Goal: Transaction & Acquisition: Book appointment/travel/reservation

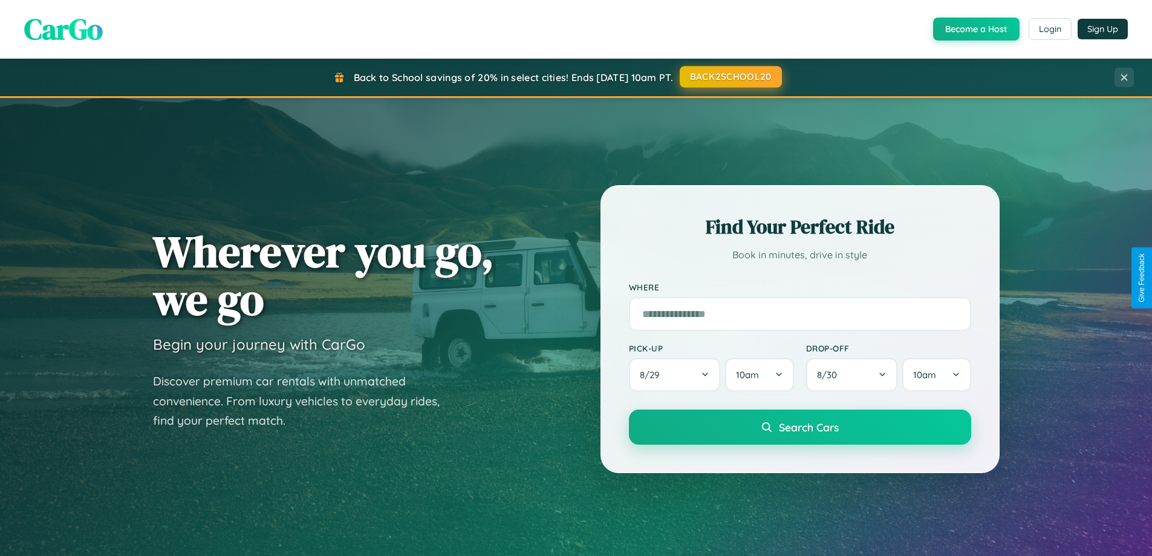
click at [730, 77] on button "BACK2SCHOOL20" at bounding box center [730, 77] width 102 height 22
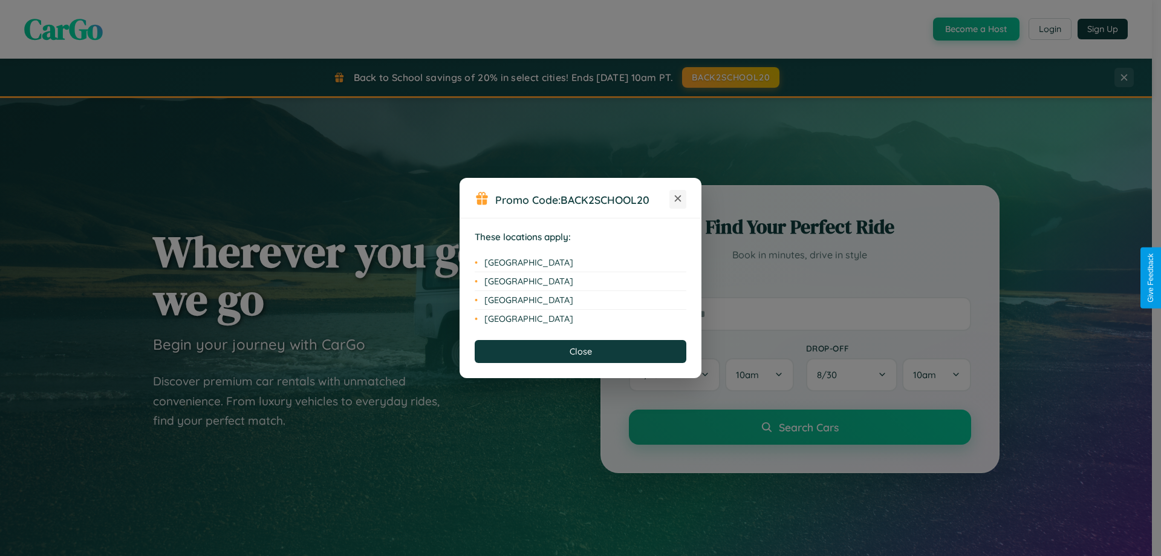
click at [678, 199] on icon at bounding box center [678, 198] width 7 height 7
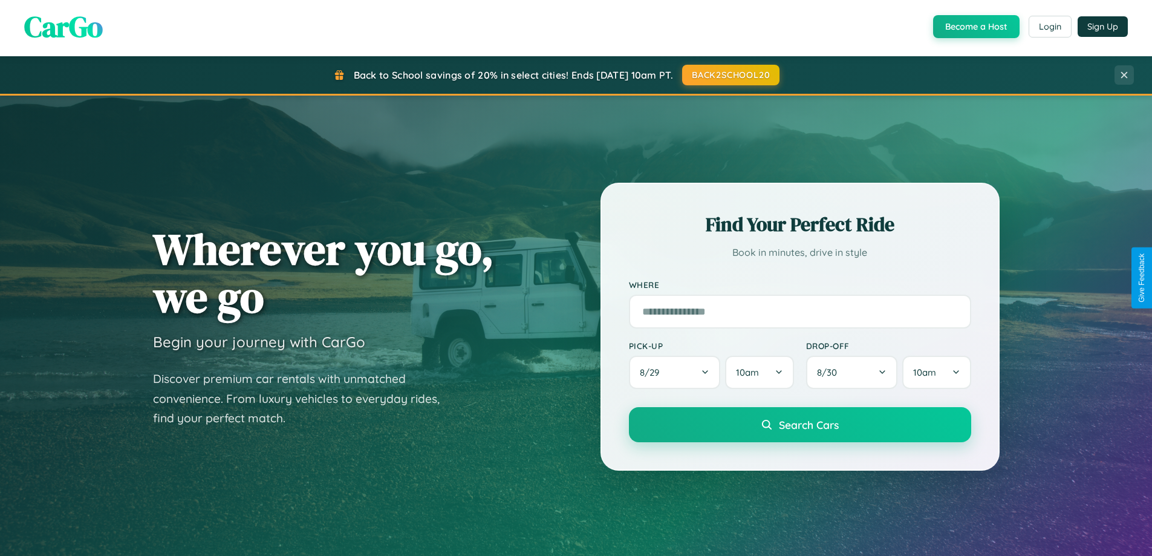
scroll to position [2326, 0]
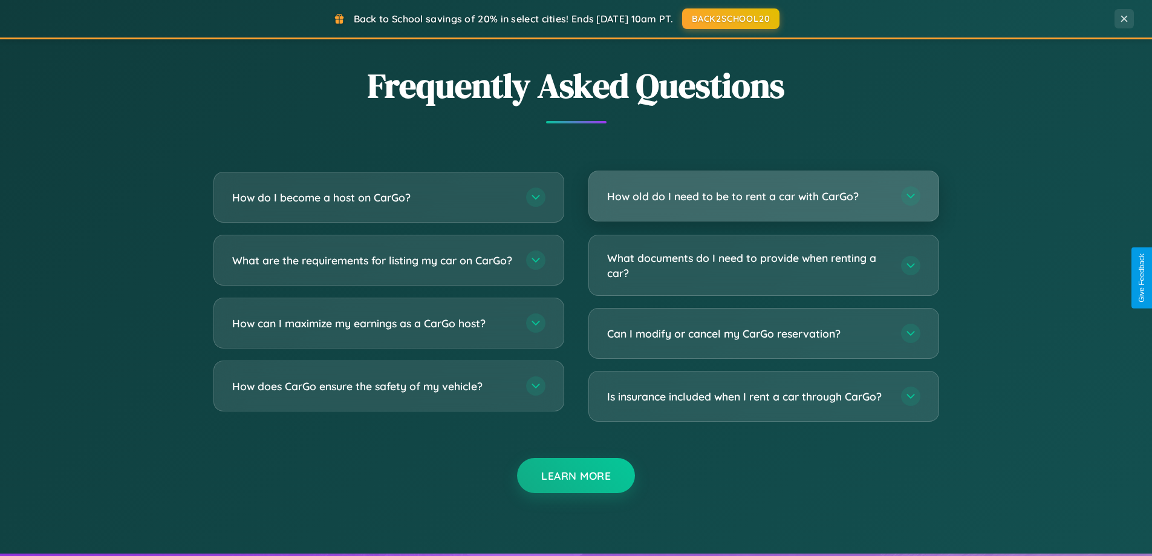
click at [763, 196] on h3 "How old do I need to be to rent a car with CarGo?" at bounding box center [748, 196] width 282 height 15
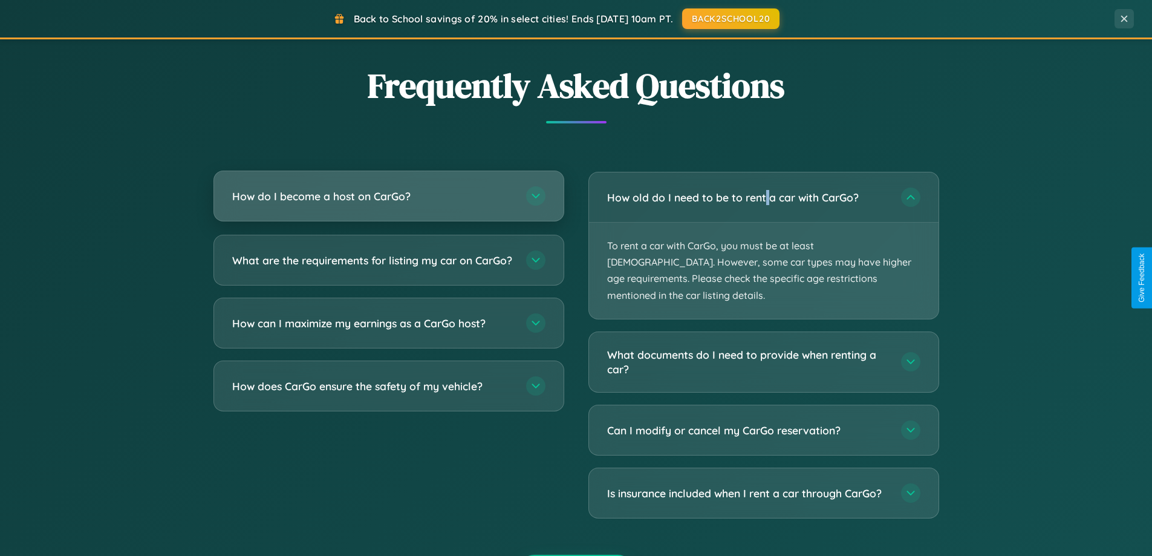
click at [388, 196] on h3 "How do I become a host on CarGo?" at bounding box center [373, 196] width 282 height 15
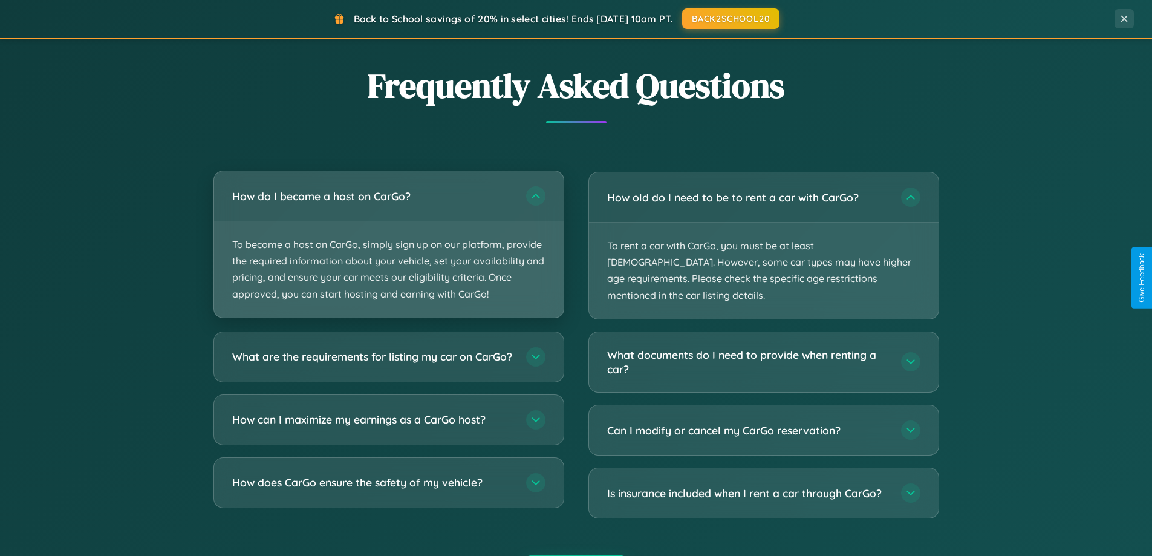
click at [388, 244] on p "To become a host on CarGo, simply sign up on our platform, provide the required…" at bounding box center [388, 269] width 349 height 96
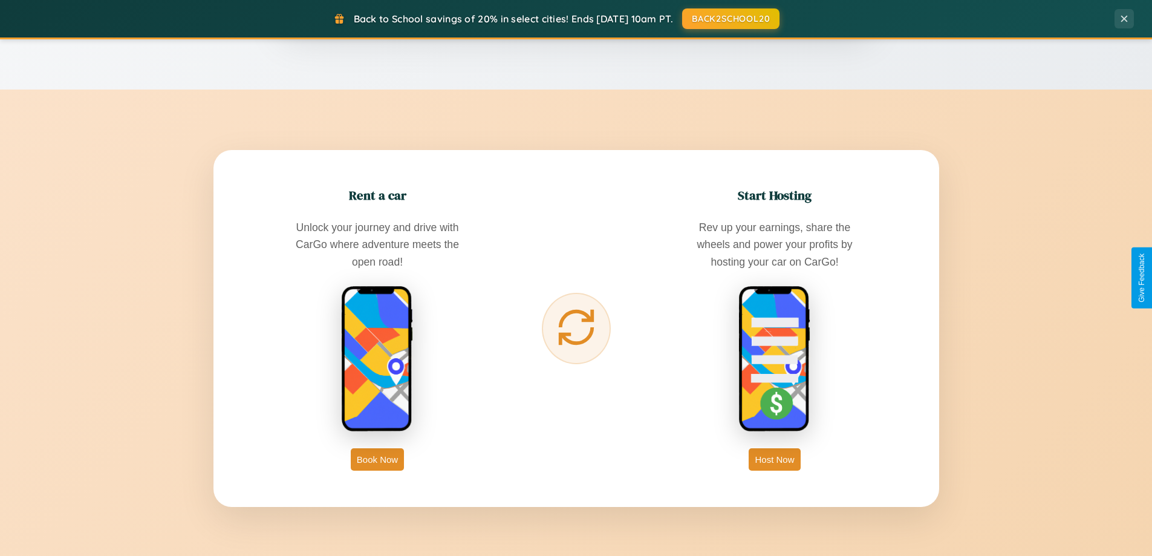
scroll to position [832, 0]
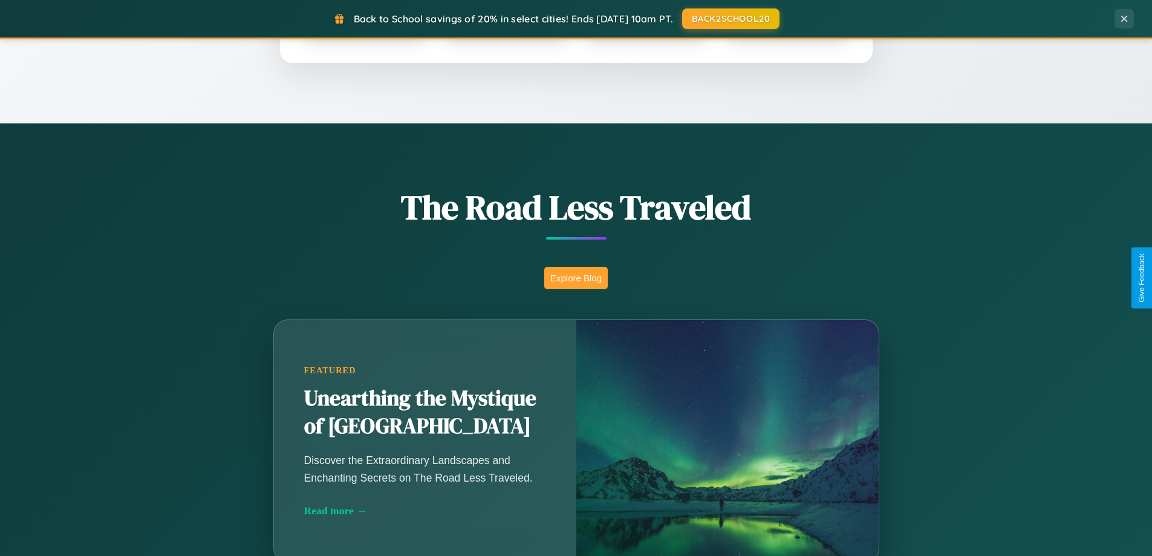
click at [575, 277] on button "Explore Blog" at bounding box center [575, 278] width 63 height 22
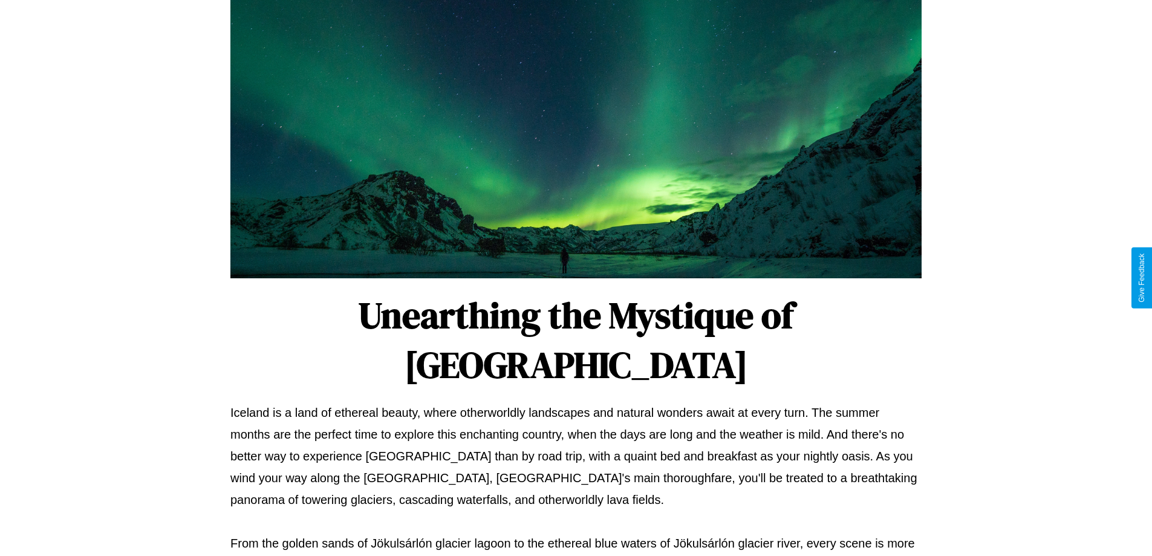
scroll to position [391, 0]
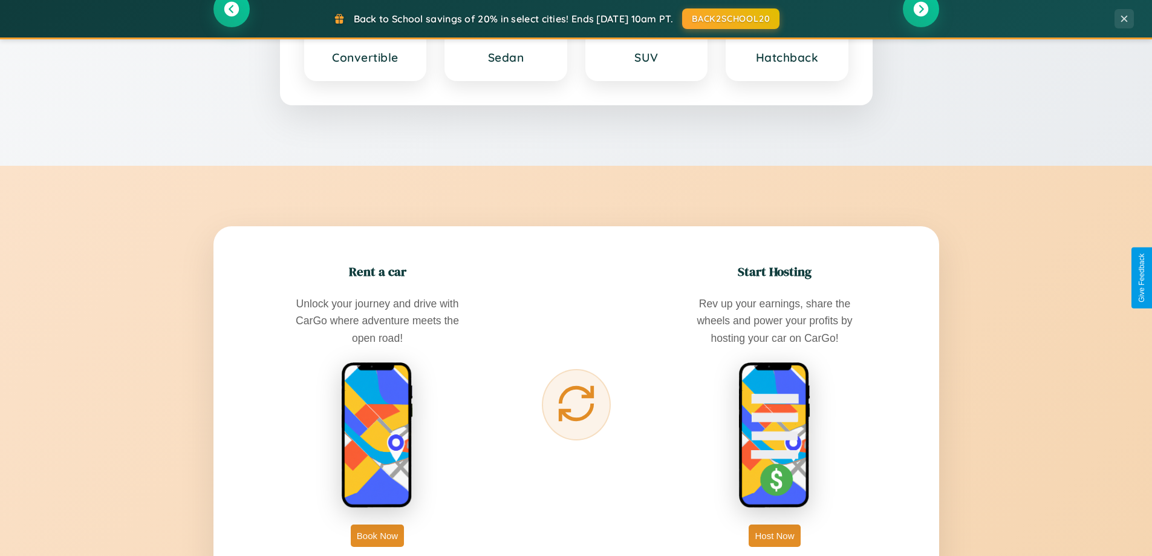
scroll to position [1942, 0]
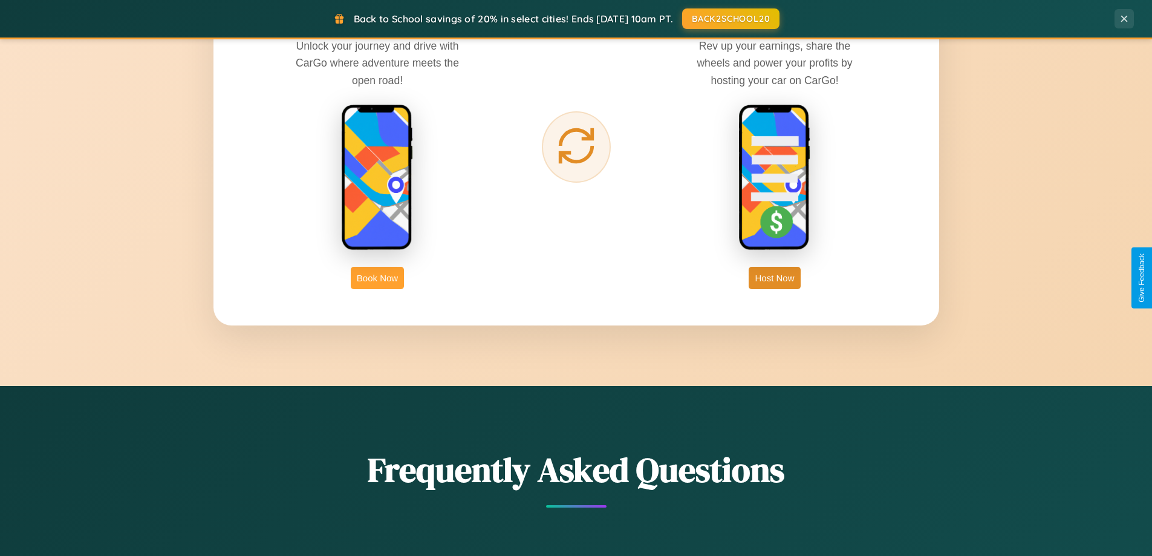
click at [377, 277] on button "Book Now" at bounding box center [377, 278] width 53 height 22
